Goal: Task Accomplishment & Management: Manage account settings

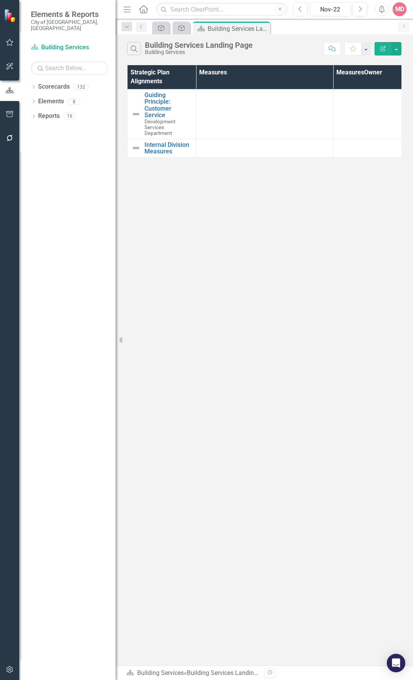
drag, startPoint x: 264, startPoint y: 29, endPoint x: 264, endPoint y: 38, distance: 9.3
click at [0, 0] on icon "Close" at bounding box center [0, 0] width 0 height 0
click at [318, 11] on div "Nov-22" at bounding box center [331, 9] width 36 height 9
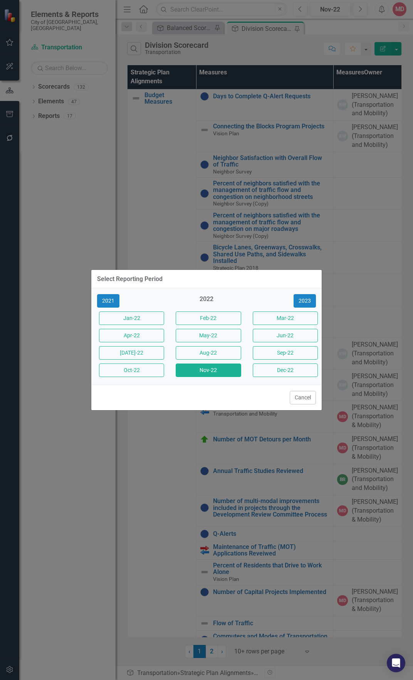
click at [327, 303] on div "Select Reporting Period 2021 2022 [DATE]-22 Feb-22 Mar-22 Apr-22 May-22 Jun-22 …" at bounding box center [206, 340] width 413 height 680
click at [312, 302] on button "2023" at bounding box center [305, 300] width 22 height 13
click at [312, 302] on button "2024" at bounding box center [305, 300] width 22 height 13
click at [312, 302] on button "2025" at bounding box center [305, 300] width 22 height 13
click at [271, 340] on button "Jun-25" at bounding box center [285, 335] width 65 height 13
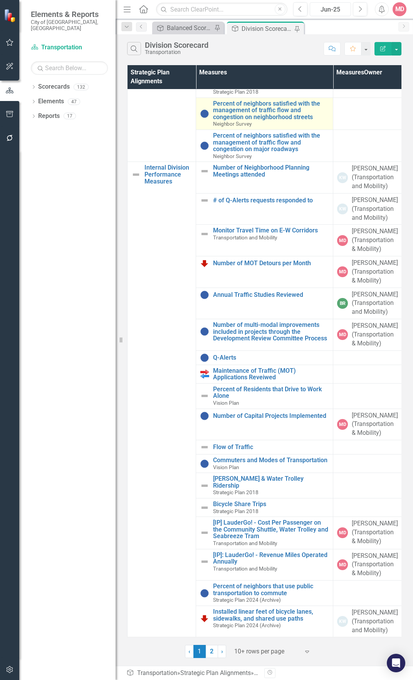
scroll to position [184, 0]
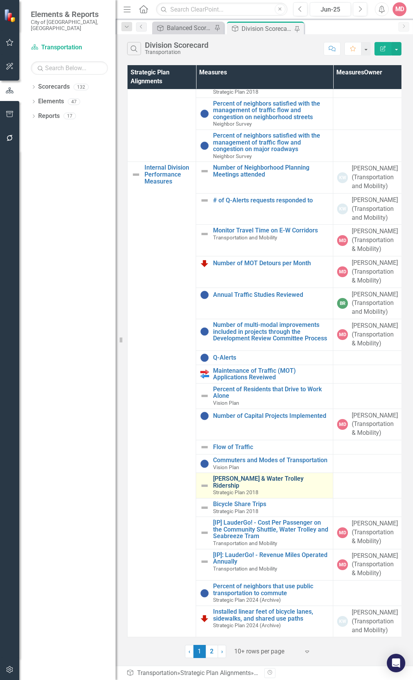
click at [275, 479] on link "[PERSON_NAME] & Water Trolley Ridership" at bounding box center [271, 481] width 116 height 13
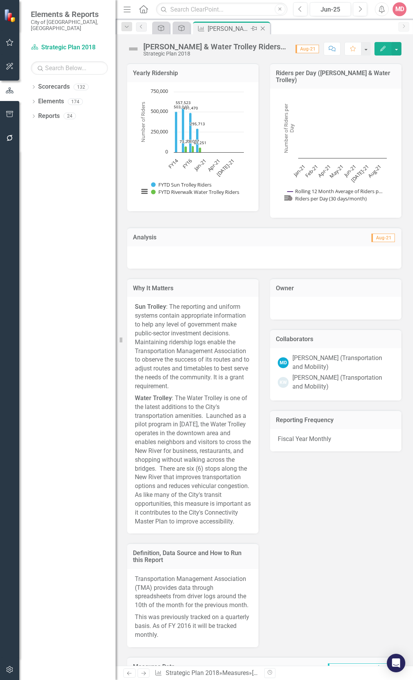
click at [263, 30] on icon "Close" at bounding box center [263, 28] width 8 height 6
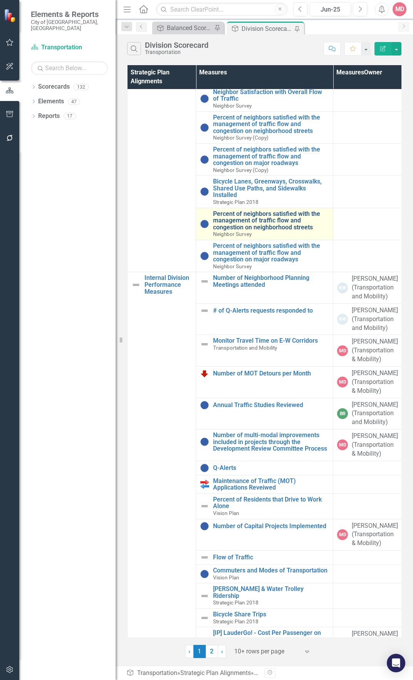
scroll to position [184, 0]
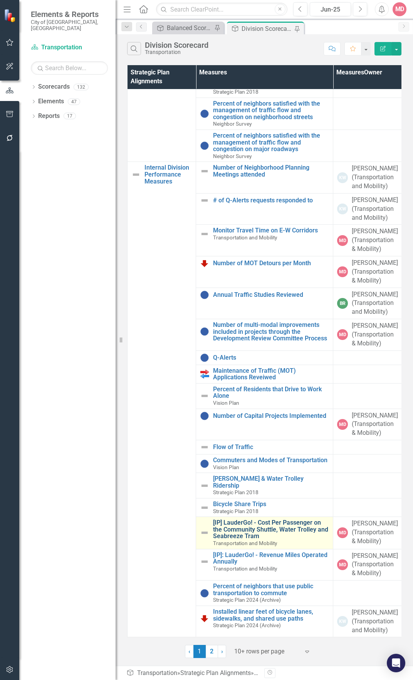
click at [271, 519] on link "[IP] LauderGo! - Cost Per Passenger on the Community Shuttle, Water Trolley and…" at bounding box center [271, 529] width 116 height 20
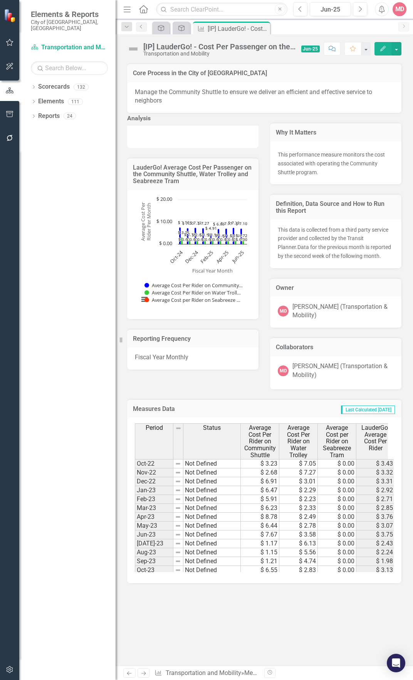
click at [387, 49] on button "Edit" at bounding box center [383, 48] width 17 height 13
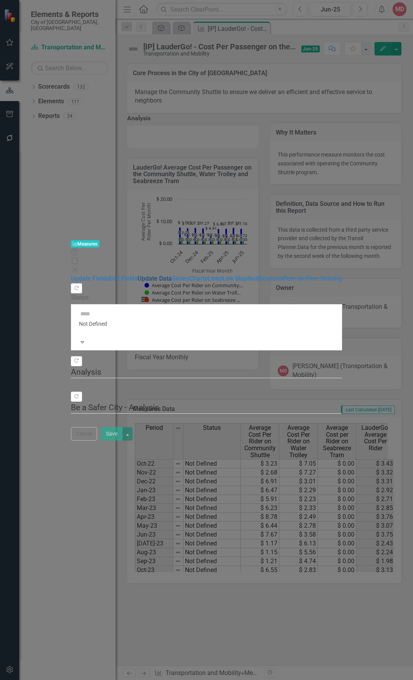
click at [138, 275] on link "Update Data" at bounding box center [155, 278] width 34 height 7
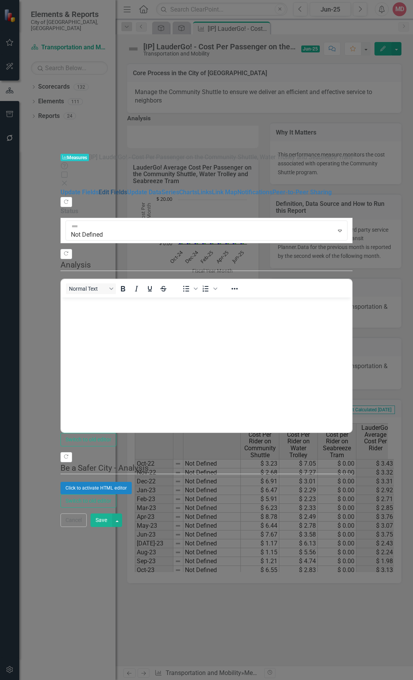
click at [104, 189] on link "Edit Fields" at bounding box center [113, 192] width 29 height 7
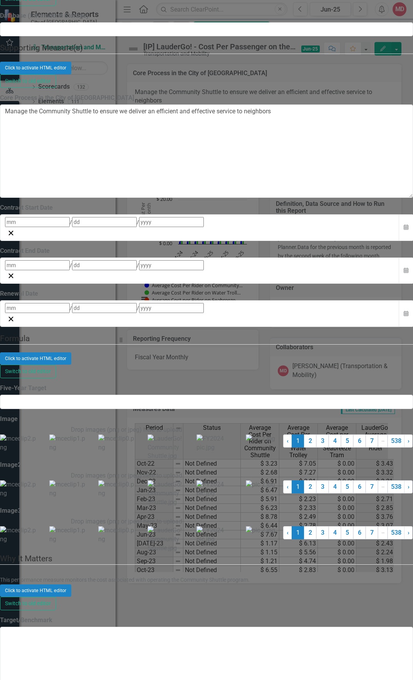
type textarea "6.592"
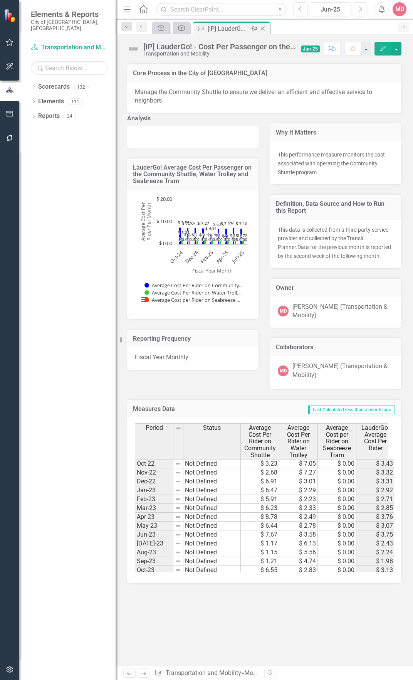
click at [266, 29] on icon "Close" at bounding box center [263, 28] width 8 height 6
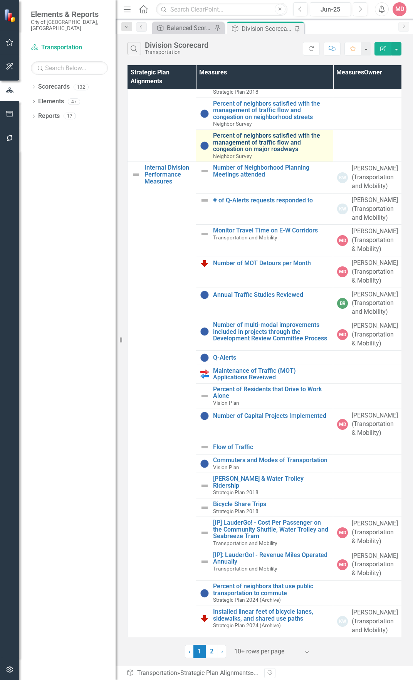
scroll to position [184, 0]
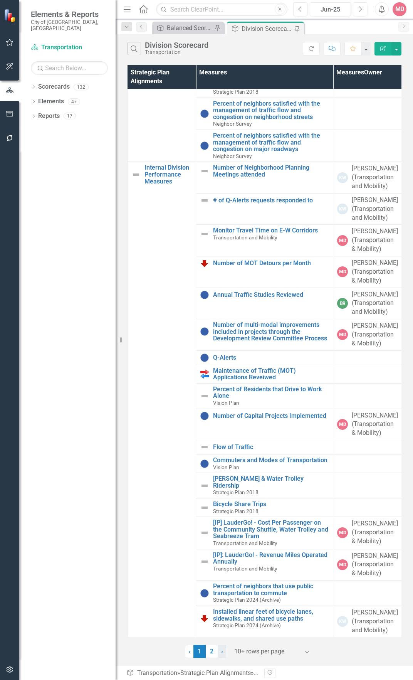
click at [218, 650] on link "› Next" at bounding box center [222, 651] width 8 height 13
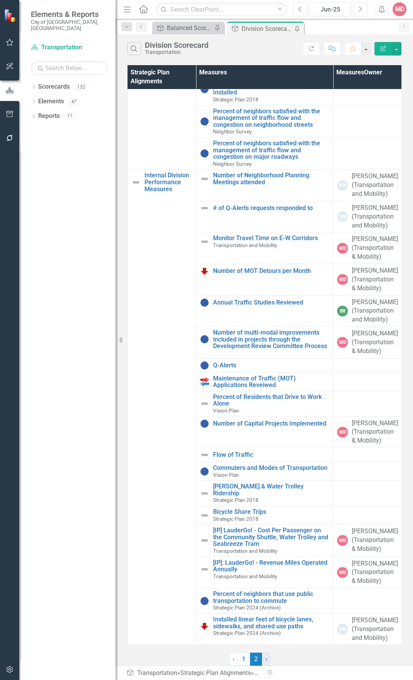
scroll to position [0, 0]
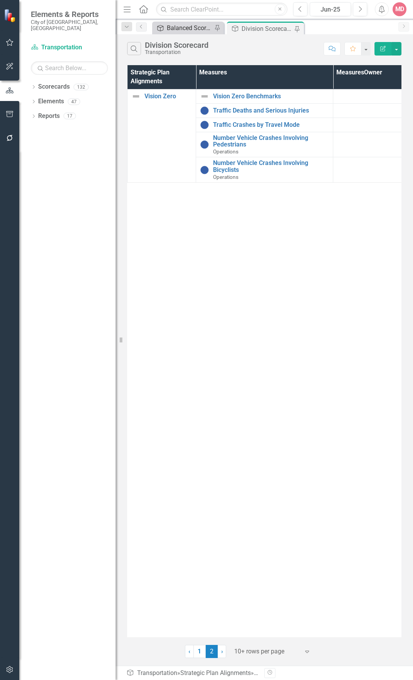
click at [187, 32] on div "Balanced Scorecard" at bounding box center [189, 28] width 45 height 10
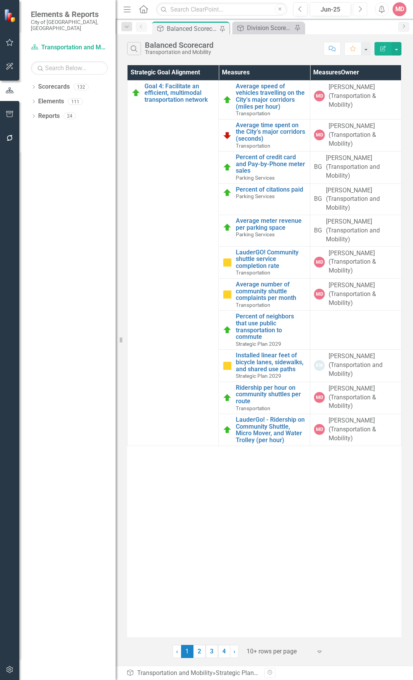
click at [357, 7] on button "Next" at bounding box center [360, 9] width 14 height 14
click at [259, 31] on div "Division Scorecard" at bounding box center [269, 28] width 45 height 10
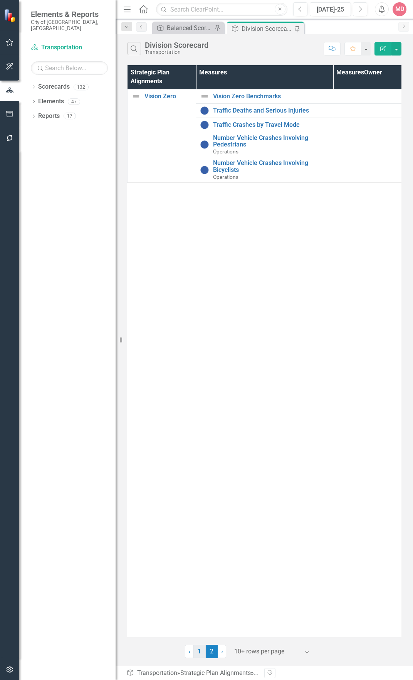
click at [199, 647] on link "1" at bounding box center [200, 651] width 12 height 13
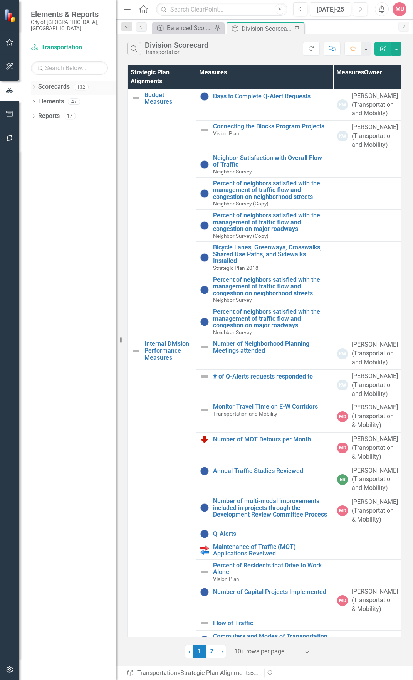
click at [32, 86] on icon "Dropdown" at bounding box center [33, 88] width 5 height 4
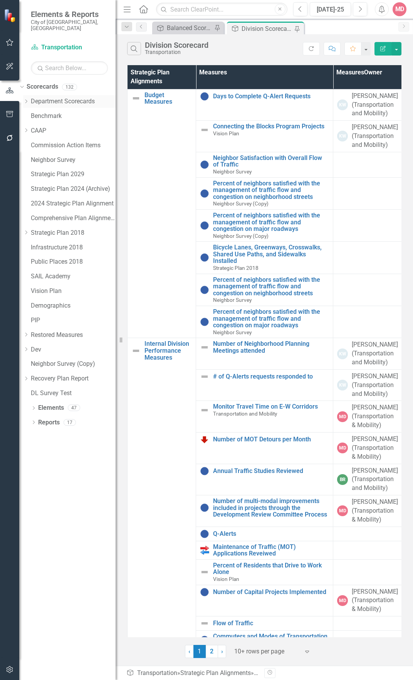
click at [29, 99] on icon "Dropdown" at bounding box center [26, 101] width 6 height 5
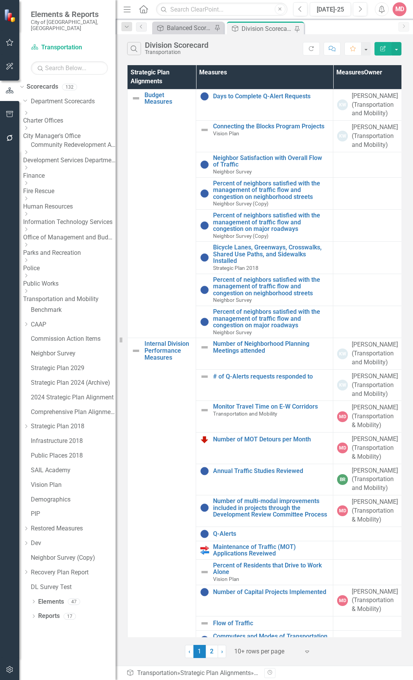
click at [68, 295] on link "Transportation and Mobility" at bounding box center [69, 299] width 93 height 9
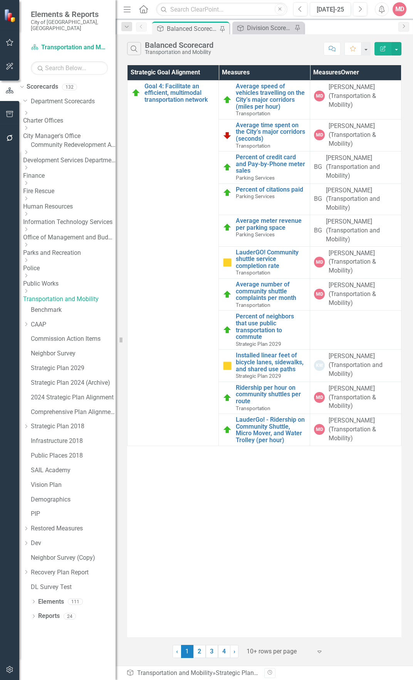
click at [29, 289] on icon "Dropdown" at bounding box center [26, 291] width 6 height 5
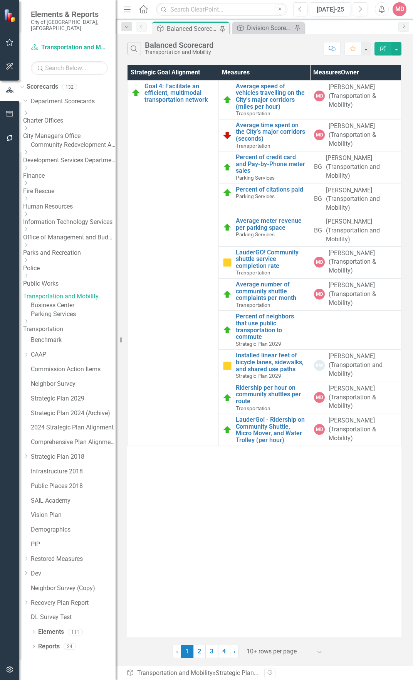
click at [29, 324] on icon "Dropdown" at bounding box center [26, 321] width 6 height 5
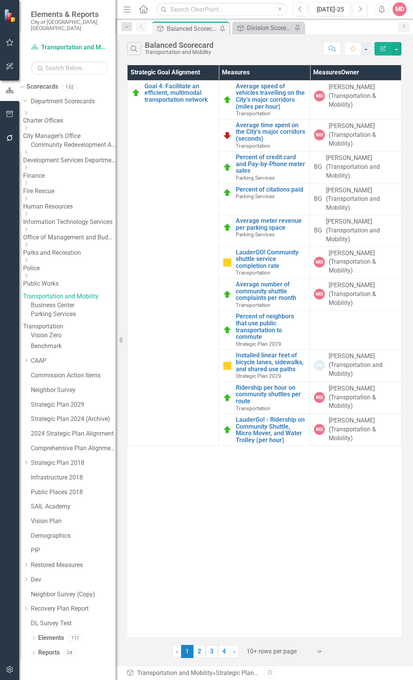
click at [73, 330] on link "Transportation" at bounding box center [69, 326] width 93 height 9
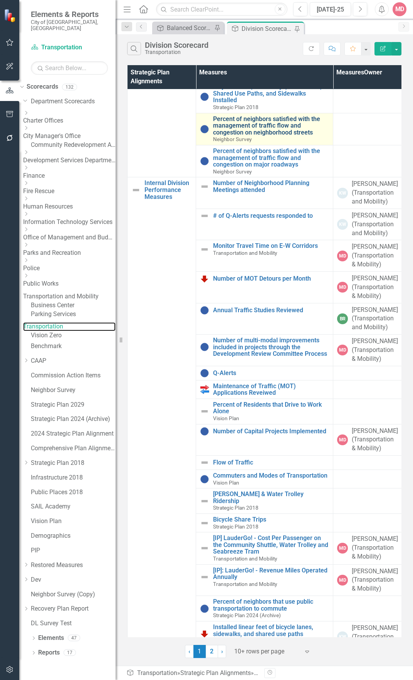
scroll to position [184, 0]
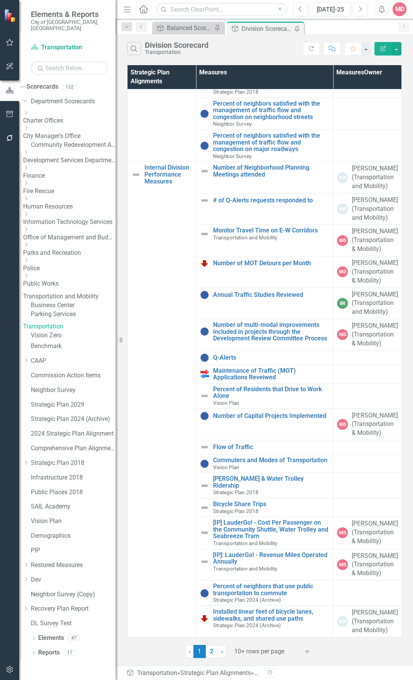
click at [84, 301] on link "Business Center" at bounding box center [73, 305] width 85 height 9
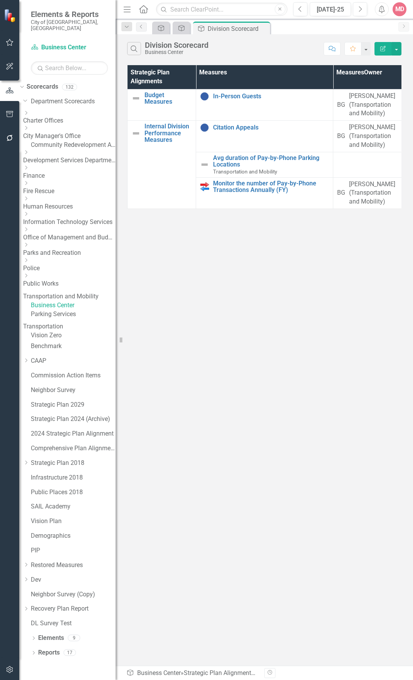
click at [83, 312] on link "Parking Services" at bounding box center [73, 314] width 85 height 9
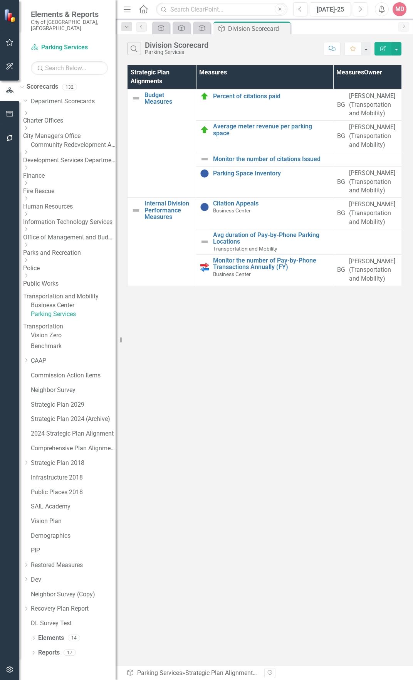
click at [82, 331] on link "Transportation" at bounding box center [69, 326] width 93 height 9
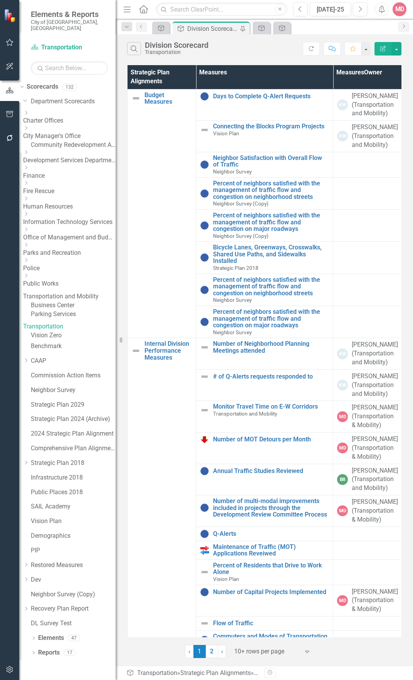
click at [84, 340] on link "Vision Zero" at bounding box center [73, 335] width 85 height 9
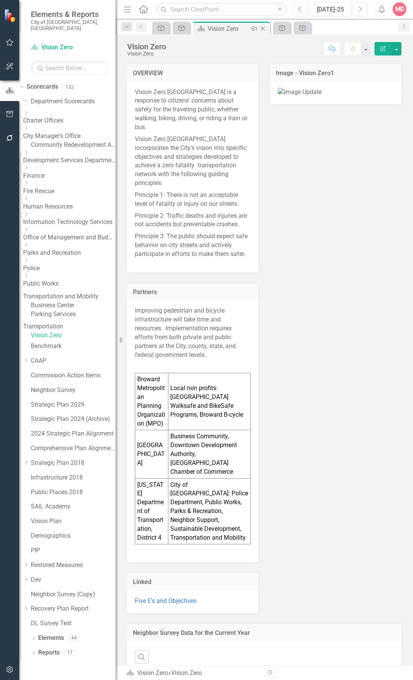
click at [266, 29] on icon "Close" at bounding box center [263, 28] width 8 height 6
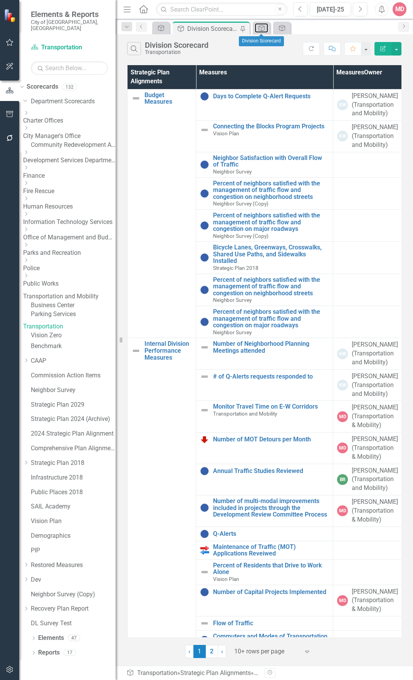
click at [266, 29] on link "Strategic Plan Alignment" at bounding box center [261, 28] width 13 height 10
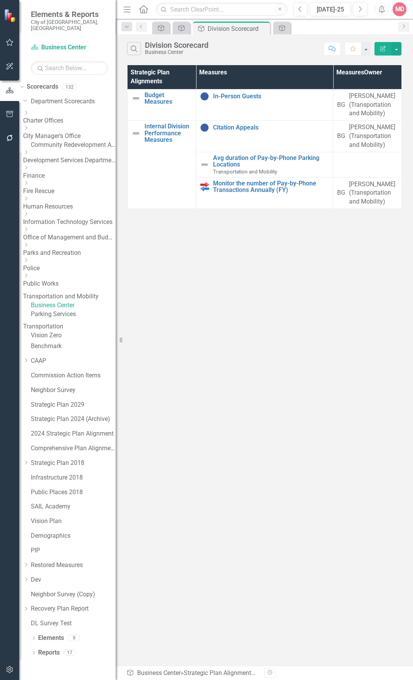
click at [0, 0] on icon "Close" at bounding box center [0, 0] width 0 height 0
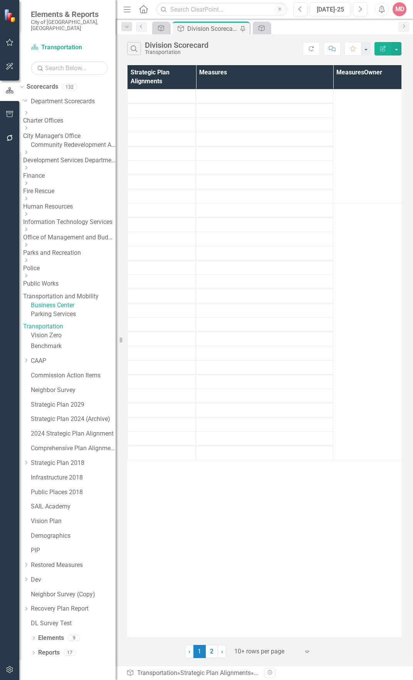
click at [266, 29] on link "Strategic Plan Alignment" at bounding box center [261, 28] width 13 height 10
